Goal: Information Seeking & Learning: Learn about a topic

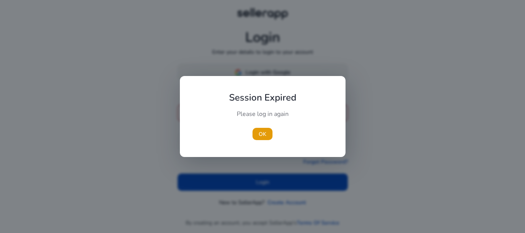
click at [269, 77] on div "Session Expired Please log in again OK" at bounding box center [263, 116] width 166 height 81
click at [262, 133] on span "OK" at bounding box center [261, 134] width 8 height 8
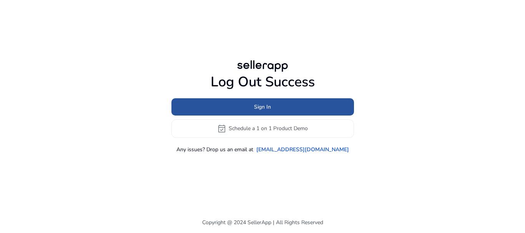
click at [276, 109] on span at bounding box center [262, 107] width 182 height 18
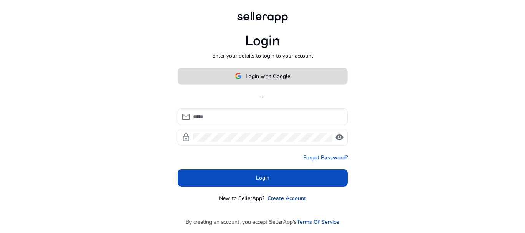
click at [265, 74] on span "Login with Google" at bounding box center [267, 76] width 45 height 8
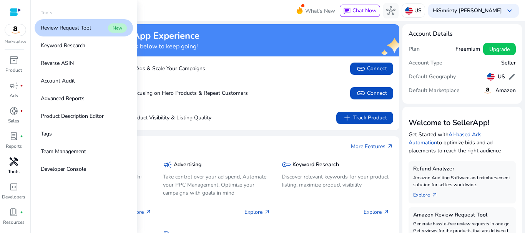
click at [13, 157] on span "handyman" at bounding box center [13, 161] width 9 height 9
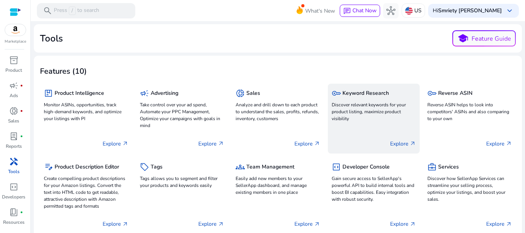
click at [339, 116] on p "Discover relevant keywords for your product listing, maximize product visibility" at bounding box center [373, 111] width 85 height 21
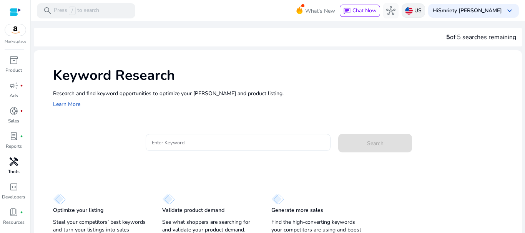
click at [413, 8] on img at bounding box center [409, 11] width 8 height 8
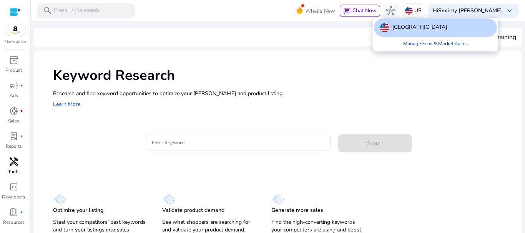
click at [406, 46] on link "Manage Geos & Marketplaces" at bounding box center [435, 44] width 77 height 14
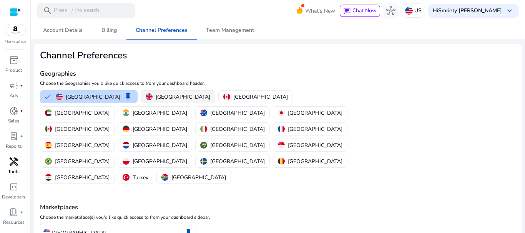
click at [158, 96] on p "[GEOGRAPHIC_DATA]" at bounding box center [183, 97] width 55 height 8
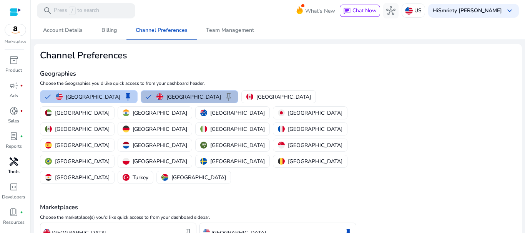
click at [45, 96] on button "United States keep" at bounding box center [88, 97] width 97 height 12
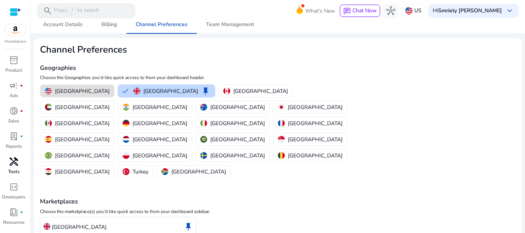
scroll to position [37, 0]
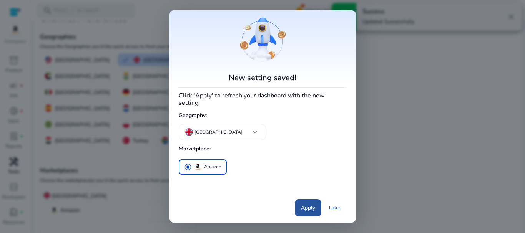
click at [302, 205] on span "Apply" at bounding box center [308, 208] width 14 height 8
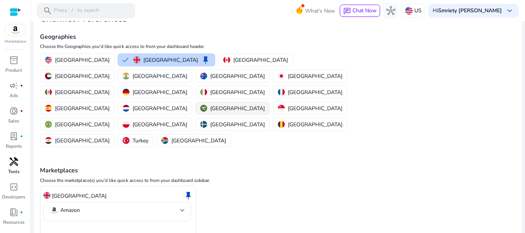
scroll to position [0, 0]
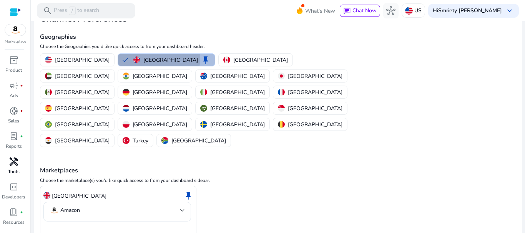
click at [118, 56] on button "United Kingdom keep" at bounding box center [166, 60] width 97 height 12
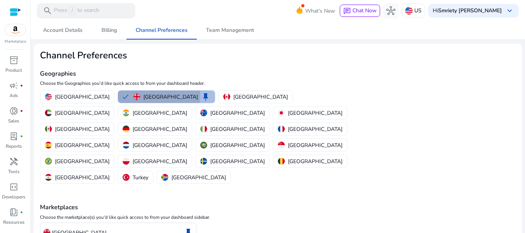
click at [118, 93] on button "[GEOGRAPHIC_DATA] keep" at bounding box center [166, 97] width 97 height 12
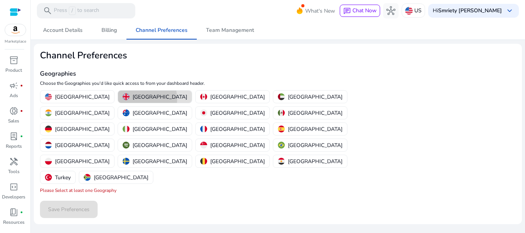
click at [133, 99] on p "[GEOGRAPHIC_DATA]" at bounding box center [160, 97] width 55 height 8
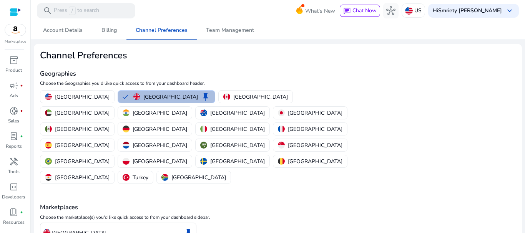
scroll to position [37, 0]
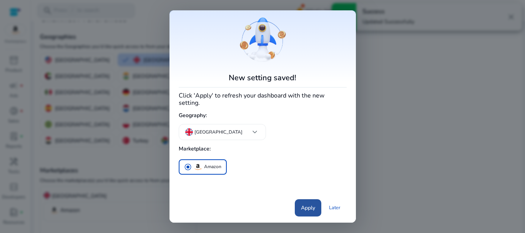
click at [300, 202] on span at bounding box center [308, 208] width 27 height 18
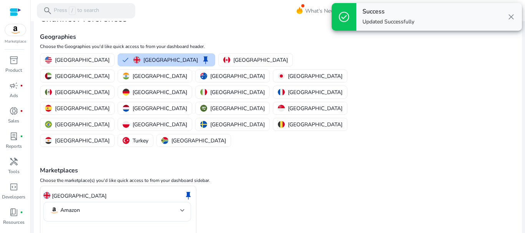
click at [512, 18] on span "close" at bounding box center [510, 16] width 9 height 9
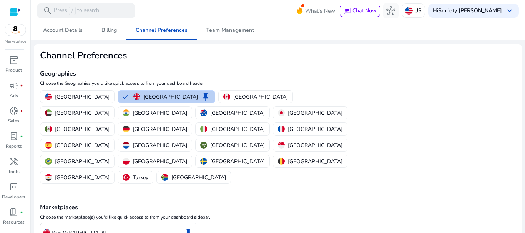
click at [118, 98] on button "[GEOGRAPHIC_DATA] keep" at bounding box center [166, 97] width 97 height 12
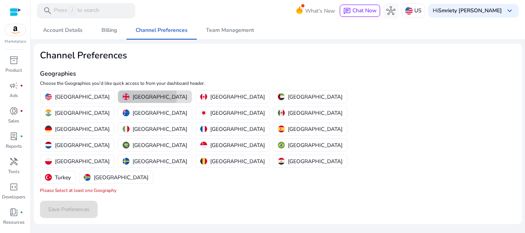
click at [118, 98] on button "United Kingdom" at bounding box center [155, 97] width 74 height 12
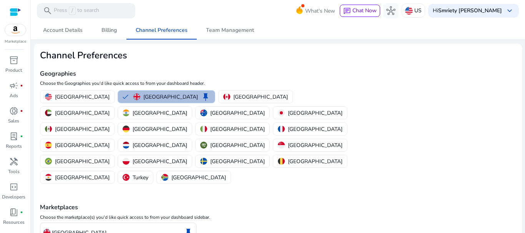
scroll to position [37, 0]
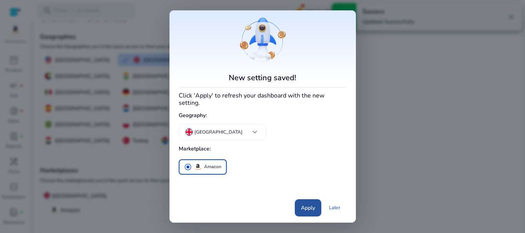
click at [300, 200] on span at bounding box center [308, 208] width 27 height 18
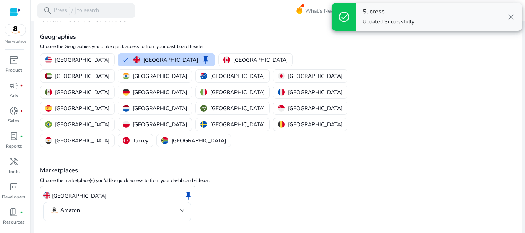
click at [182, 206] on div at bounding box center [182, 210] width 5 height 9
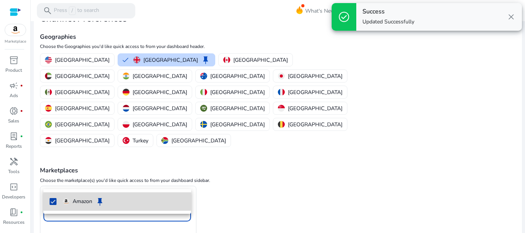
click at [50, 200] on mat-pseudo-checkbox at bounding box center [53, 201] width 7 height 7
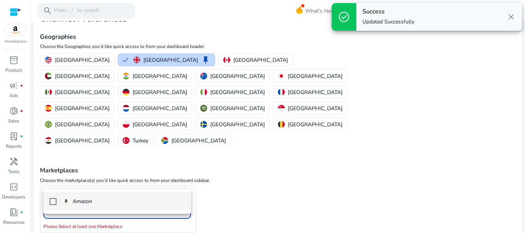
scroll to position [34, 0]
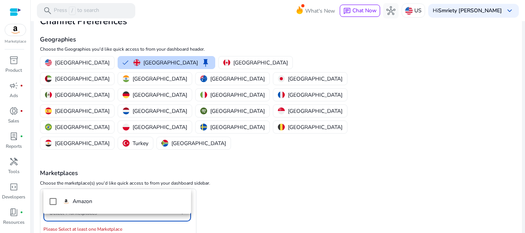
click at [114, 176] on div at bounding box center [262, 116] width 525 height 233
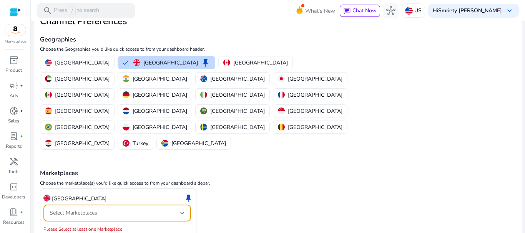
click at [98, 209] on div "Select Marketplaces" at bounding box center [115, 213] width 131 height 8
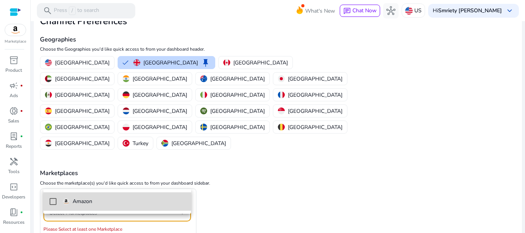
click at [46, 201] on mat-option "Amazon" at bounding box center [117, 201] width 148 height 18
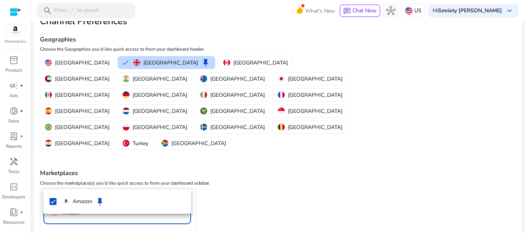
click at [60, 220] on div at bounding box center [262, 116] width 525 height 233
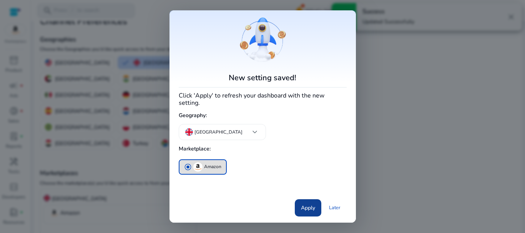
click at [301, 208] on span "Apply" at bounding box center [308, 208] width 14 height 8
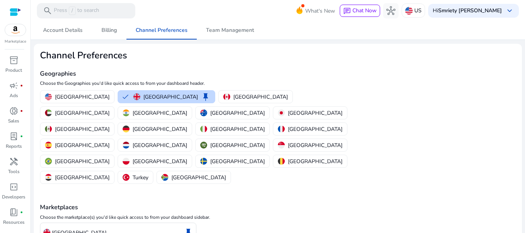
scroll to position [0, 0]
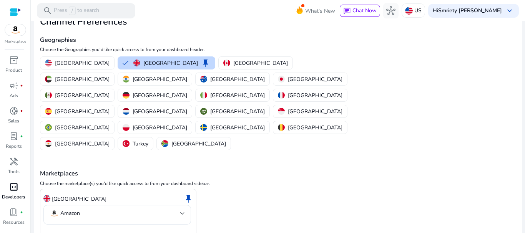
scroll to position [21, 0]
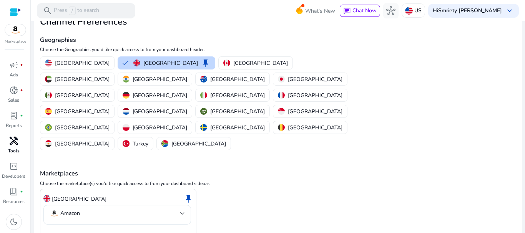
click at [9, 144] on span "handyman" at bounding box center [13, 140] width 9 height 9
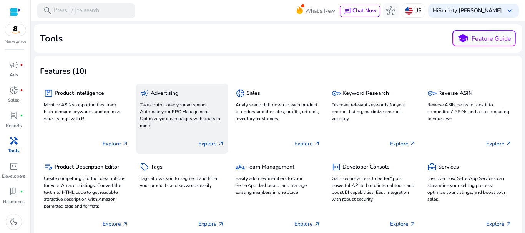
click at [164, 101] on p "Take control over your ad spend, Automate your PPC Management, Optimize your ca…" at bounding box center [182, 115] width 85 height 28
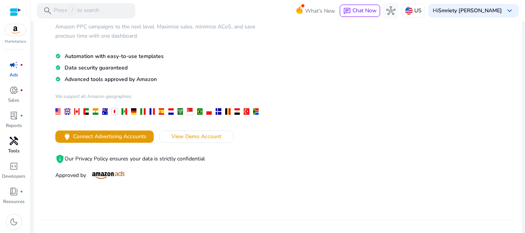
scroll to position [71, 0]
click at [69, 112] on div at bounding box center [67, 111] width 5 height 7
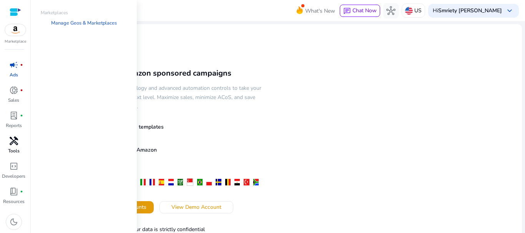
click at [14, 32] on img at bounding box center [15, 30] width 21 height 12
click at [59, 28] on link "Manage Geos & Marketplaces" at bounding box center [84, 23] width 78 height 14
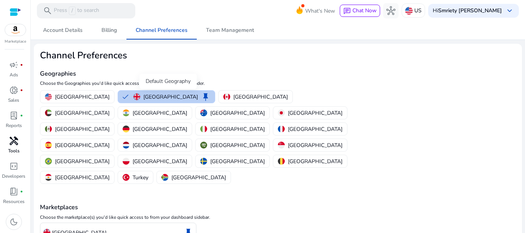
click at [201, 98] on span "keep" at bounding box center [205, 96] width 9 height 9
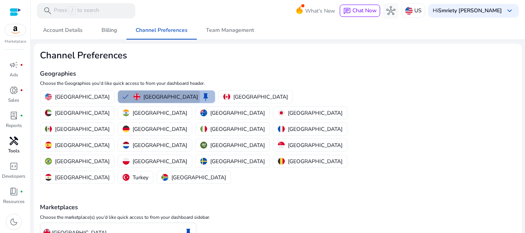
click at [118, 98] on button "United Kingdom keep" at bounding box center [166, 97] width 97 height 12
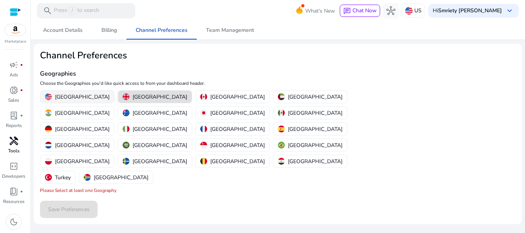
click at [71, 97] on p "United States" at bounding box center [82, 97] width 55 height 8
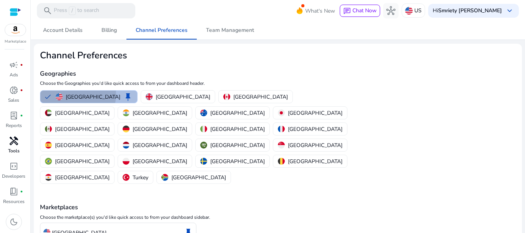
click at [66, 94] on p "United States" at bounding box center [93, 97] width 55 height 8
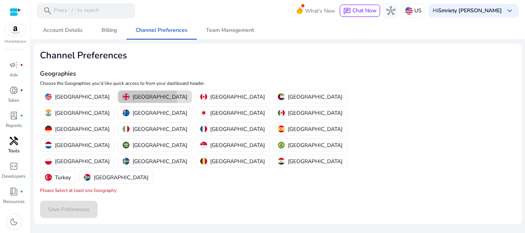
click at [123, 99] on div "United Kingdom" at bounding box center [155, 97] width 65 height 8
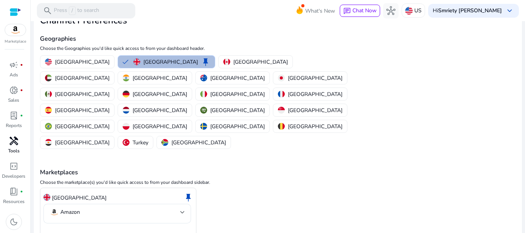
scroll to position [37, 0]
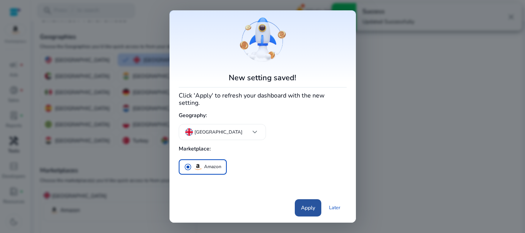
click at [309, 210] on span at bounding box center [308, 208] width 27 height 18
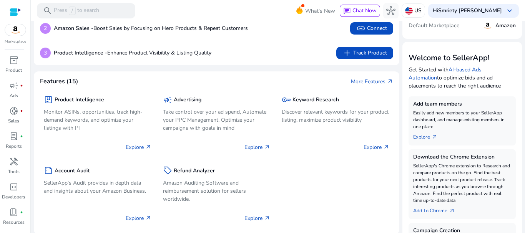
scroll to position [67, 0]
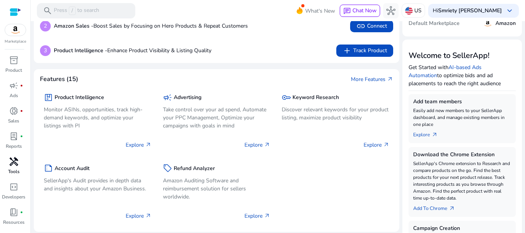
click at [15, 167] on div "handyman" at bounding box center [14, 162] width 22 height 12
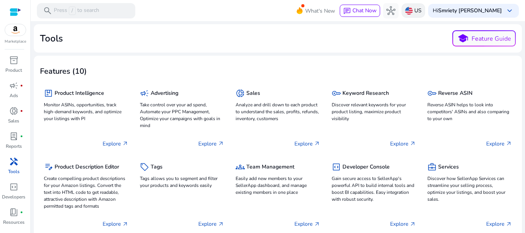
click at [421, 8] on p "US" at bounding box center [417, 10] width 7 height 13
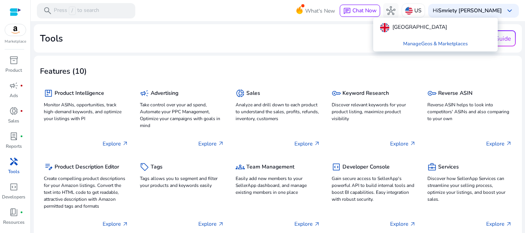
click at [326, 37] on div at bounding box center [262, 116] width 525 height 233
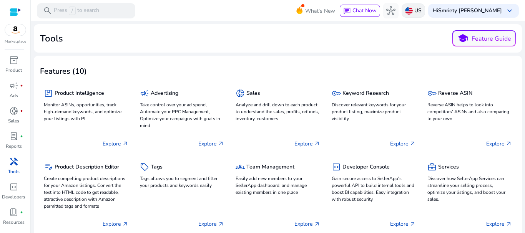
click at [421, 12] on p "US" at bounding box center [417, 10] width 7 height 13
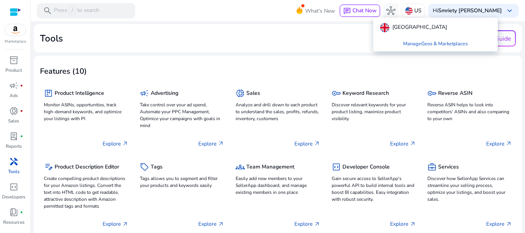
click at [331, 44] on div at bounding box center [262, 116] width 525 height 233
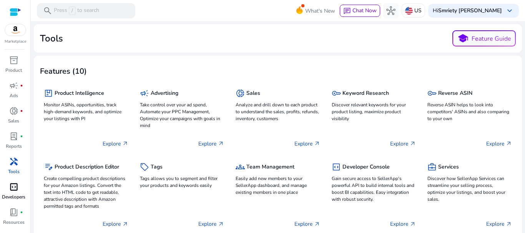
scroll to position [21, 0]
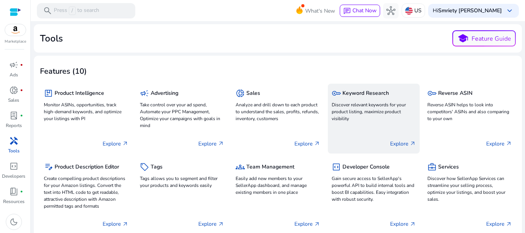
click at [388, 101] on p "Discover relevant keywords for your product listing, maximize product visibility" at bounding box center [373, 111] width 85 height 21
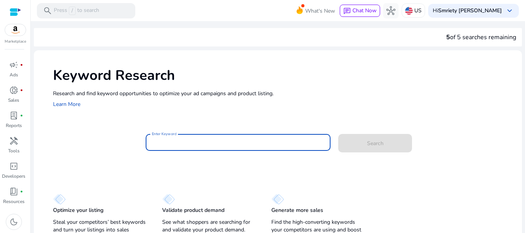
click at [220, 143] on input "Enter Keyword" at bounding box center [238, 142] width 173 height 8
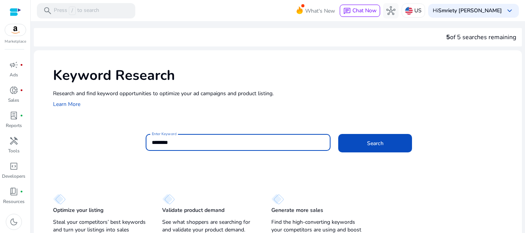
type input "********"
click at [338, 134] on button "Search" at bounding box center [375, 143] width 74 height 18
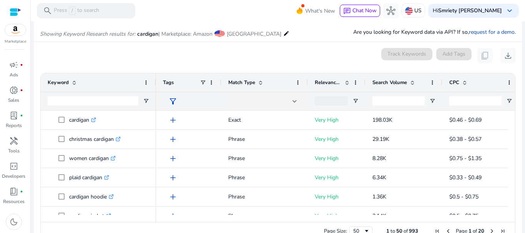
scroll to position [91, 0]
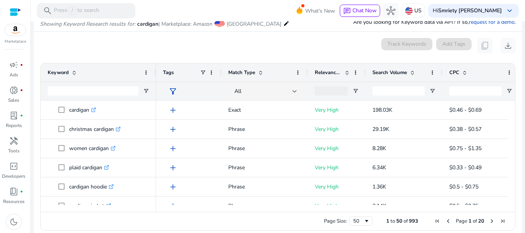
click at [384, 76] on span "Search Volume" at bounding box center [389, 72] width 35 height 7
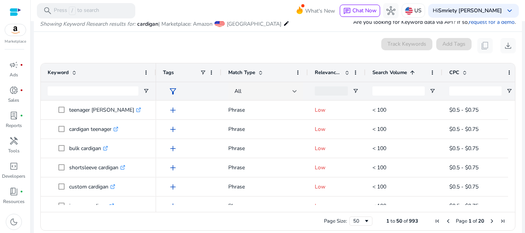
click at [384, 76] on span "Search Volume" at bounding box center [389, 72] width 35 height 7
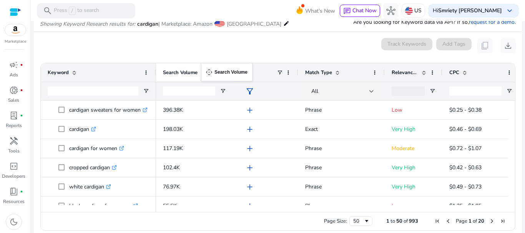
drag, startPoint x: 384, startPoint y: 76, endPoint x: 205, endPoint y: 68, distance: 179.9
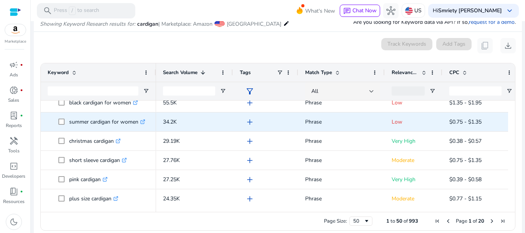
scroll to position [0, 0]
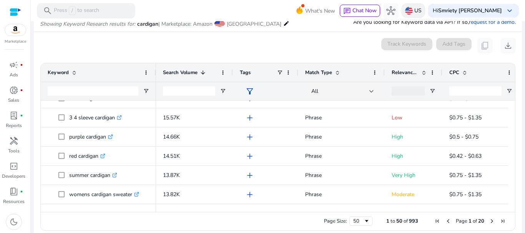
click at [421, 10] on p "US" at bounding box center [417, 10] width 7 height 13
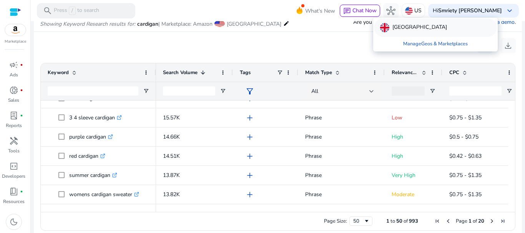
click at [396, 29] on p "[GEOGRAPHIC_DATA]" at bounding box center [419, 27] width 55 height 9
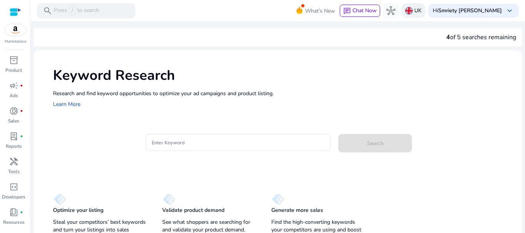
click at [421, 16] on p "UK" at bounding box center [417, 10] width 7 height 13
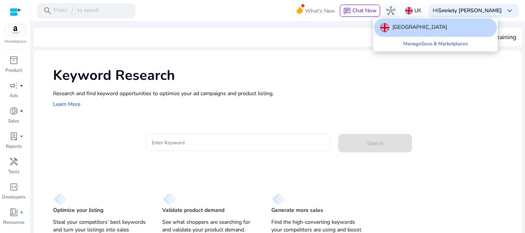
click at [295, 68] on div at bounding box center [262, 116] width 525 height 233
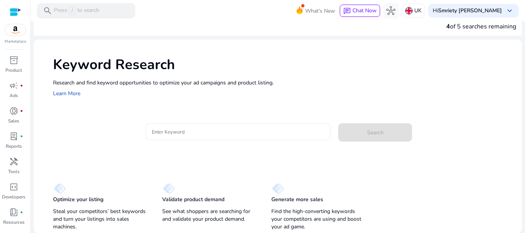
click at [188, 137] on div at bounding box center [238, 131] width 173 height 17
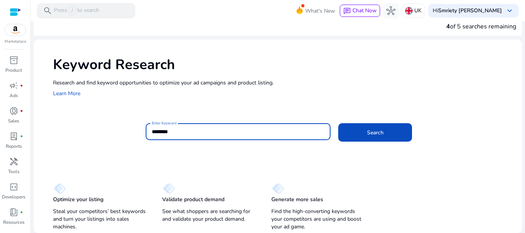
type input "********"
click at [338, 123] on button "Search" at bounding box center [375, 132] width 74 height 18
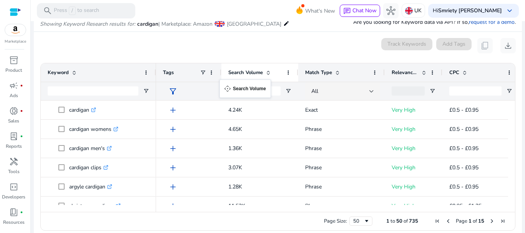
drag, startPoint x: 384, startPoint y: 76, endPoint x: 219, endPoint y: 84, distance: 165.8
click at [219, 84] on div "Tags Match Type Relevance Score Search Volume" at bounding box center [418, 81] width 524 height 37
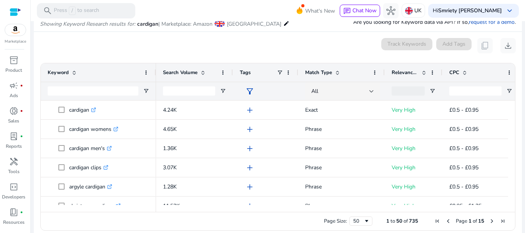
drag, startPoint x: 219, startPoint y: 84, endPoint x: 205, endPoint y: 84, distance: 13.8
click at [205, 84] on div at bounding box center [189, 91] width 52 height 18
click at [196, 72] on span "Search Volume" at bounding box center [180, 72] width 35 height 7
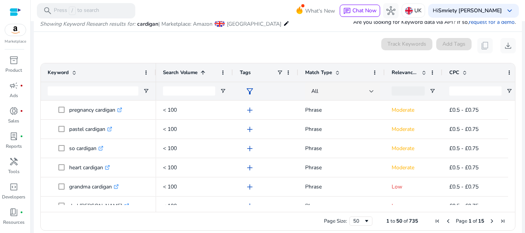
click at [196, 72] on span "Search Volume" at bounding box center [180, 72] width 35 height 7
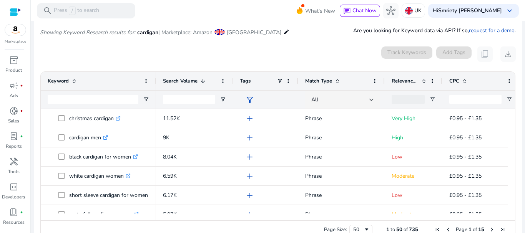
click at [184, 86] on div "Search Volume 1" at bounding box center [190, 81] width 55 height 15
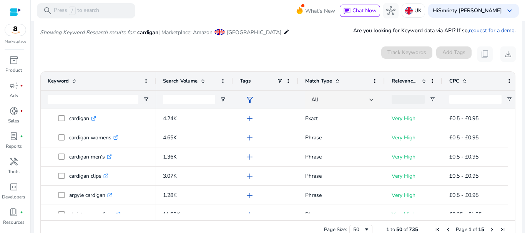
click at [184, 86] on div "Search Volume" at bounding box center [190, 81] width 55 height 15
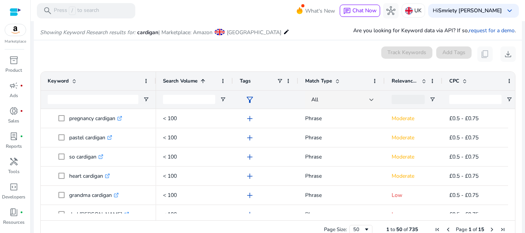
click at [184, 86] on div "Search Volume 1" at bounding box center [190, 81] width 55 height 15
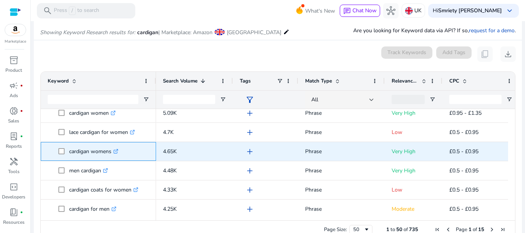
click at [117, 152] on icon ".st0{fill:#2c8af8}" at bounding box center [115, 151] width 5 height 5
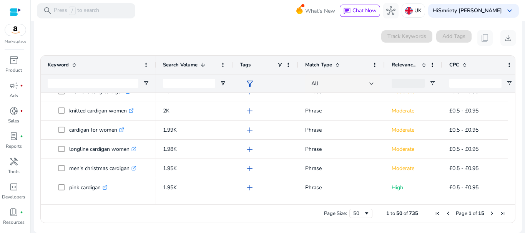
click at [489, 214] on span "Next Page" at bounding box center [492, 213] width 6 height 6
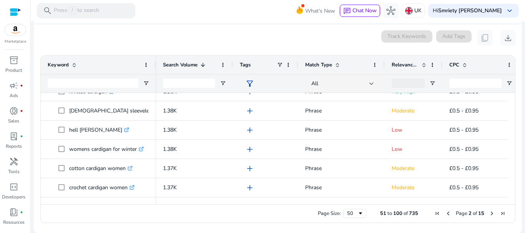
click at [445, 215] on span "Previous Page" at bounding box center [448, 213] width 6 height 6
